Goal: Find contact information: Obtain details needed to contact an individual or organization

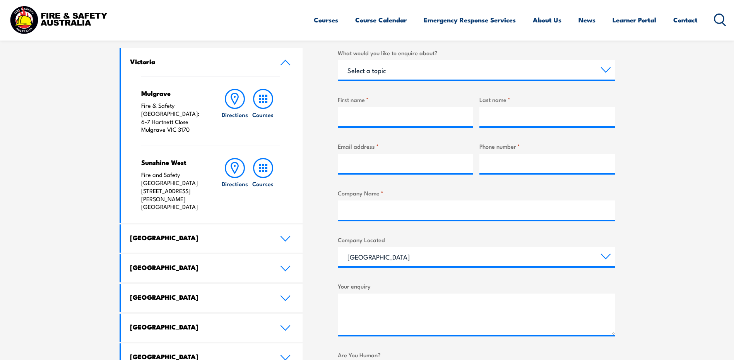
scroll to position [309, 0]
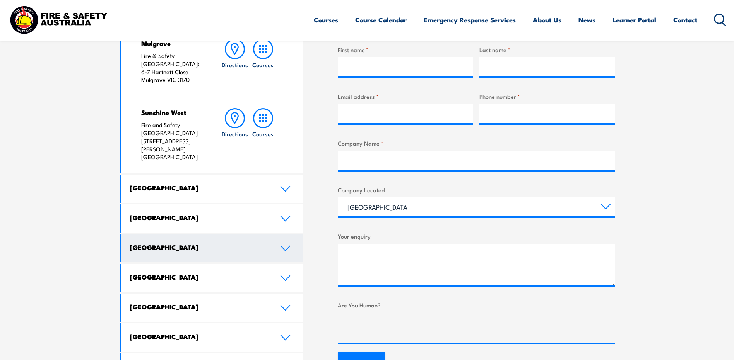
click at [284, 246] on icon at bounding box center [285, 249] width 10 height 6
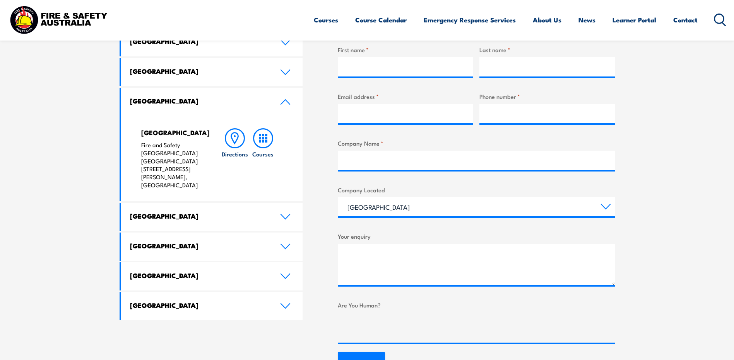
click at [286, 101] on icon at bounding box center [285, 102] width 10 height 6
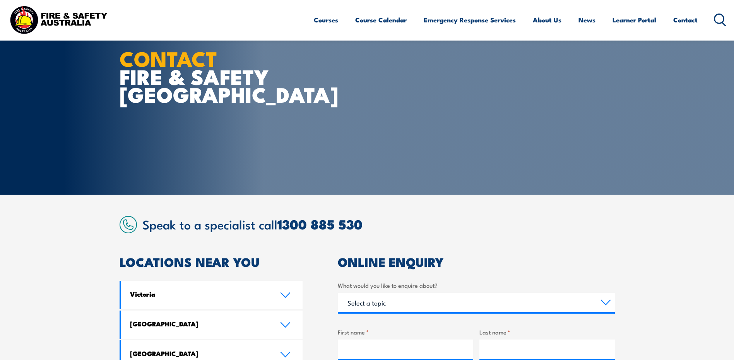
scroll to position [0, 0]
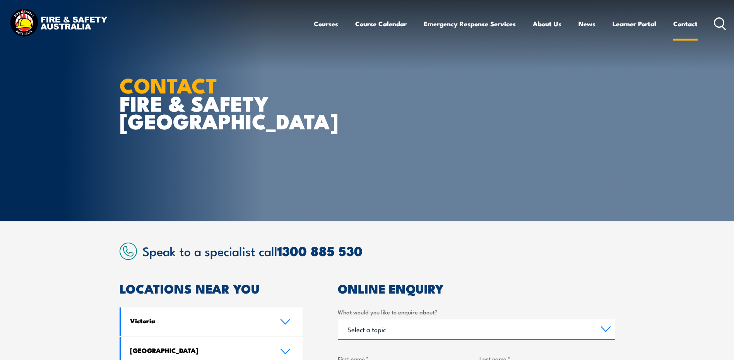
click at [691, 22] on link "Contact" at bounding box center [685, 24] width 24 height 20
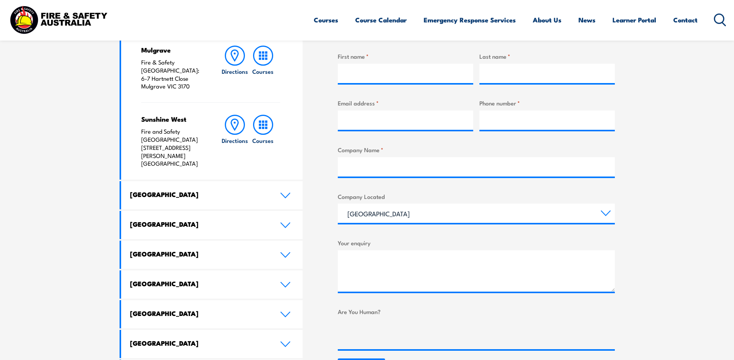
scroll to position [309, 0]
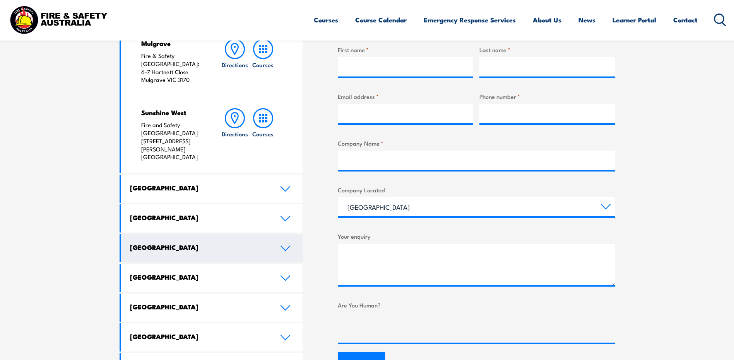
click at [285, 246] on icon at bounding box center [285, 249] width 10 height 6
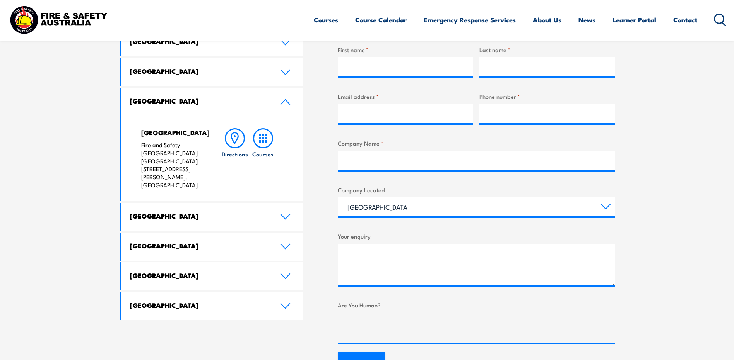
click at [233, 139] on icon at bounding box center [234, 138] width 7 height 11
